Goal: Find specific page/section: Find specific page/section

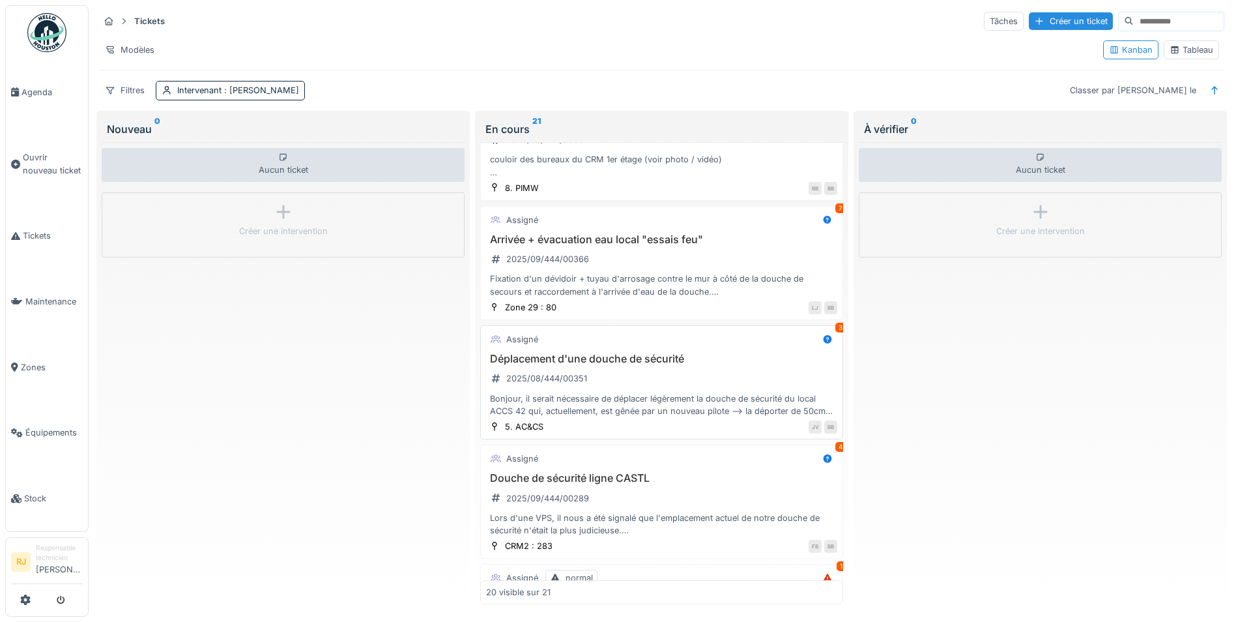
scroll to position [586, 0]
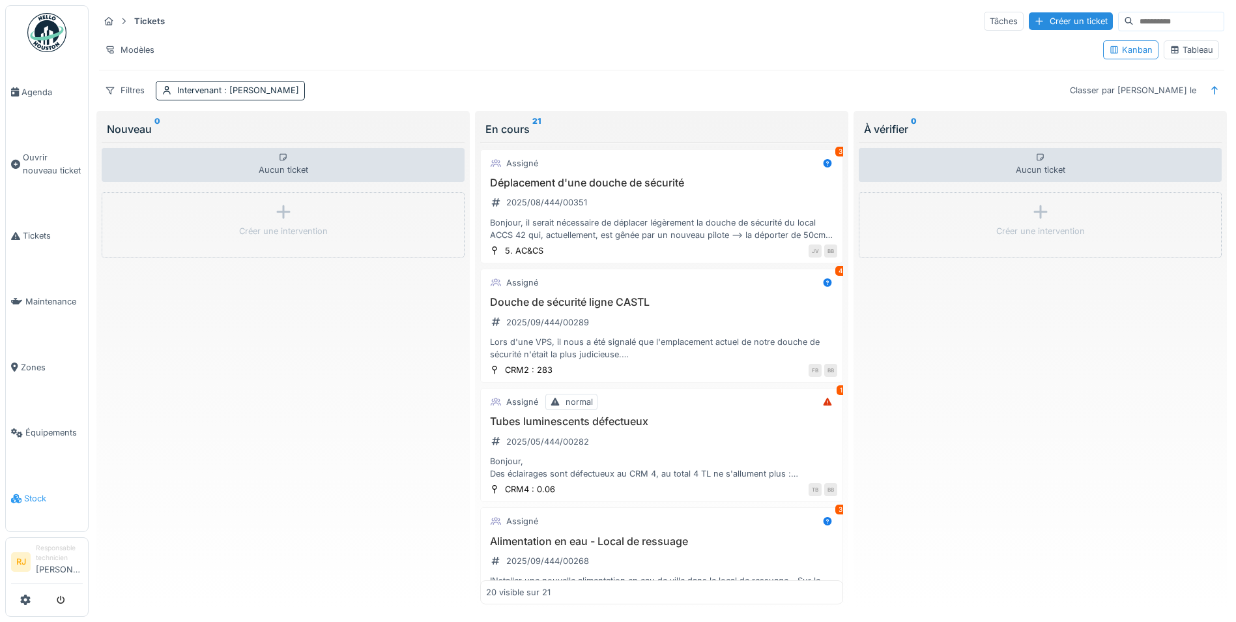
click at [29, 492] on span "Stock" at bounding box center [53, 498] width 59 height 12
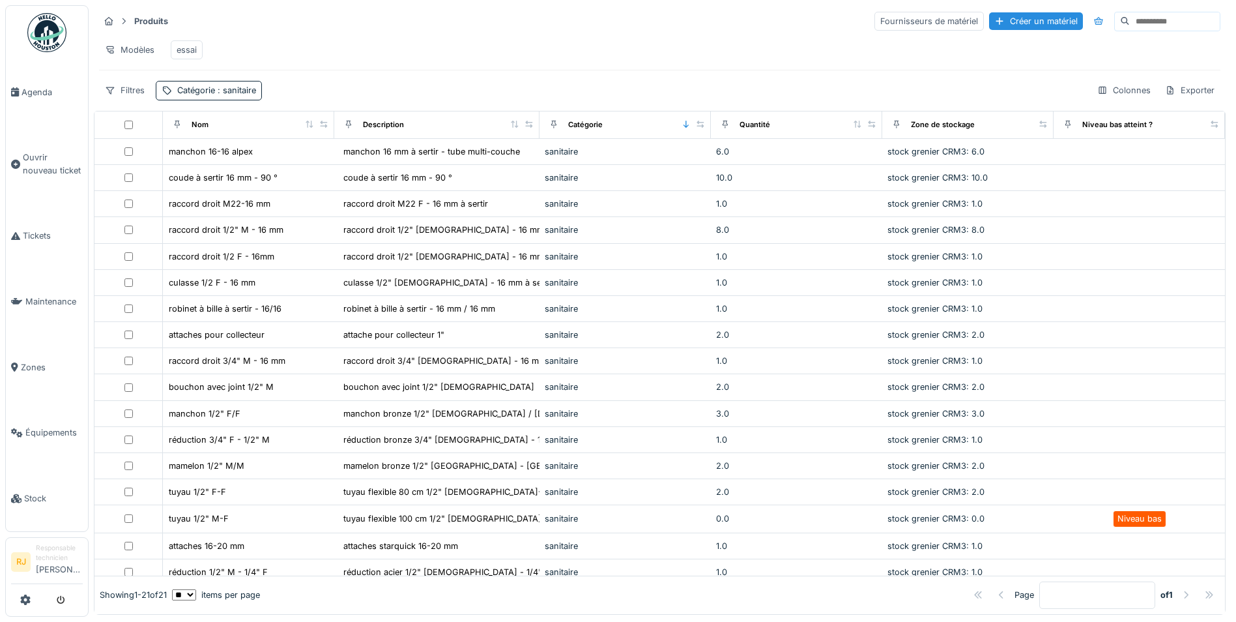
click at [1102, 133] on div "Niveau bas atteint ?" at bounding box center [1106, 125] width 94 height 16
click at [1100, 130] on div "Niveau bas atteint ?" at bounding box center [1117, 124] width 70 height 11
click at [1210, 124] on icon at bounding box center [1214, 124] width 9 height 7
click at [1082, 130] on div "Niveau bas atteint ?" at bounding box center [1117, 124] width 70 height 11
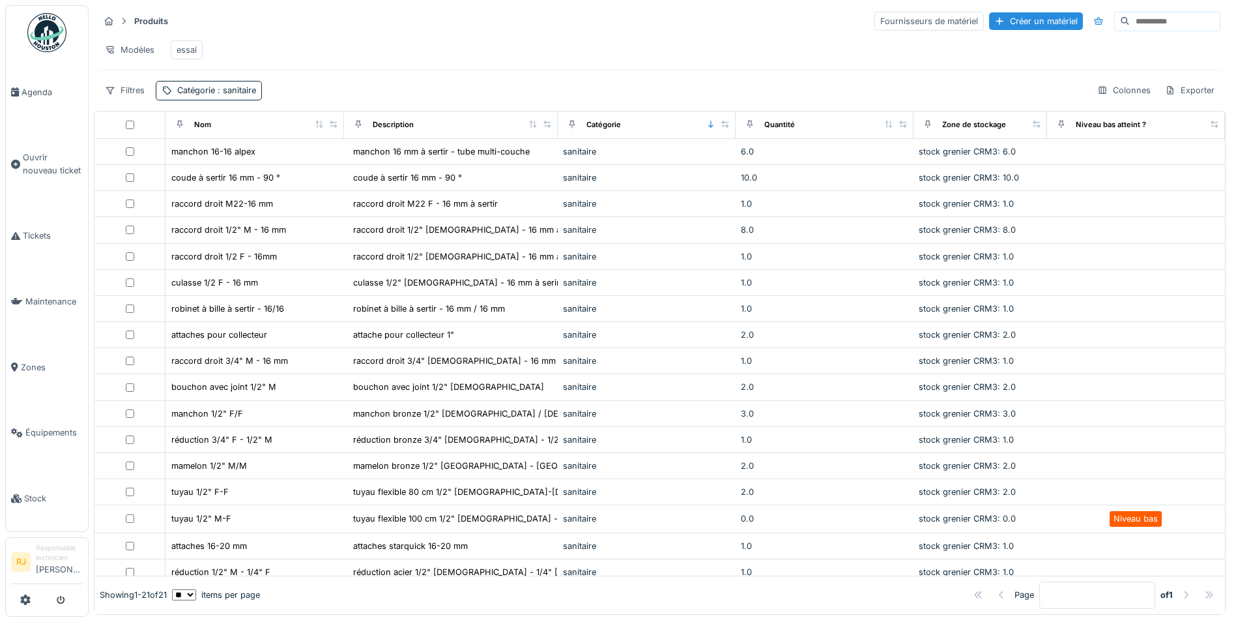
drag, startPoint x: 1022, startPoint y: 128, endPoint x: 997, endPoint y: 127, distance: 24.8
click at [997, 127] on div "Zone de stockage" at bounding box center [980, 125] width 122 height 16
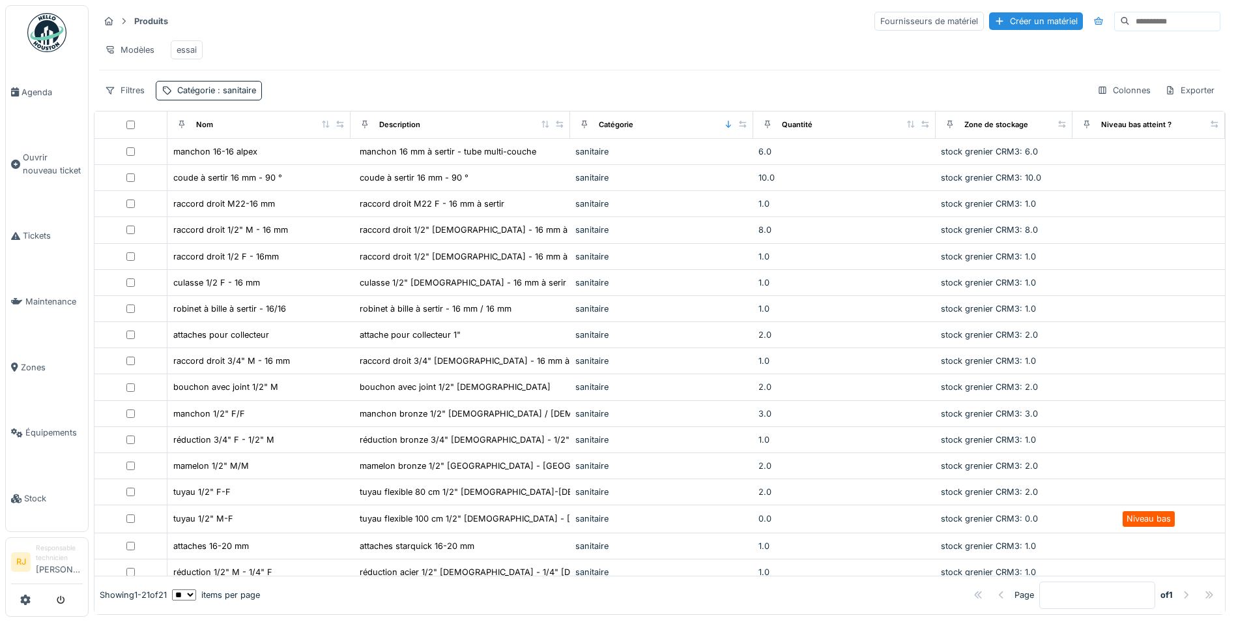
drag, startPoint x: 1188, startPoint y: 128, endPoint x: 1172, endPoint y: 138, distance: 19.0
click at [1172, 138] on th "Niveau bas atteint ?" at bounding box center [1149, 124] width 152 height 27
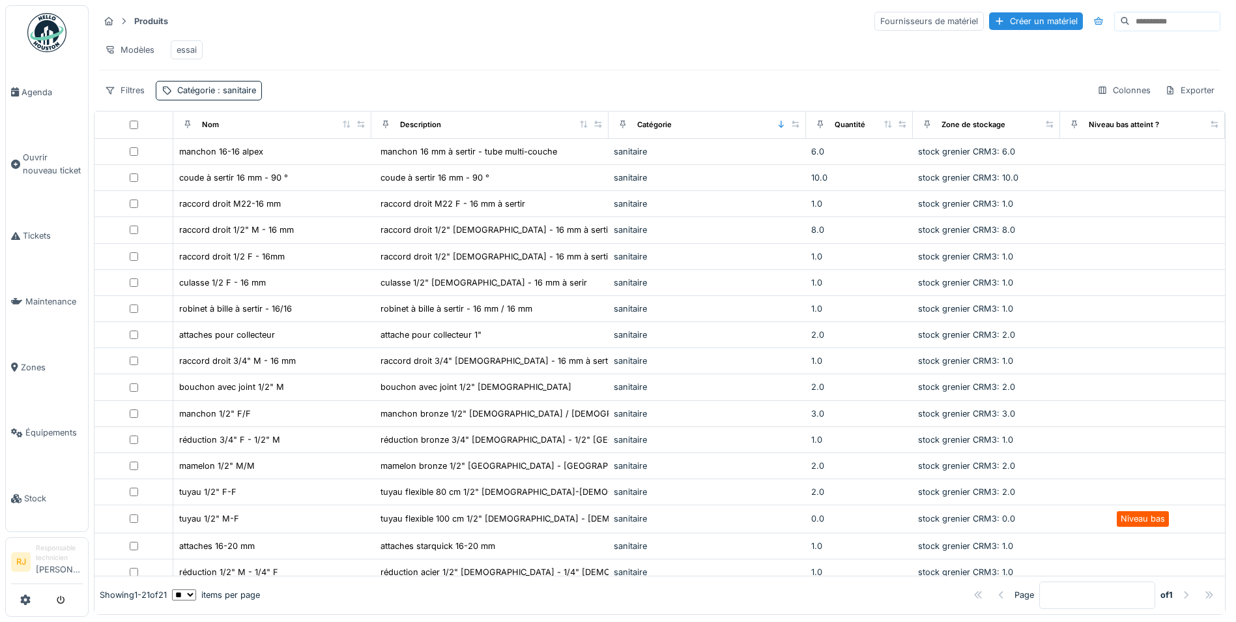
drag, startPoint x: 906, startPoint y: 124, endPoint x: 860, endPoint y: 132, distance: 46.4
click at [860, 132] on div "Quantité" at bounding box center [859, 125] width 96 height 16
